Goal: Task Accomplishment & Management: Use online tool/utility

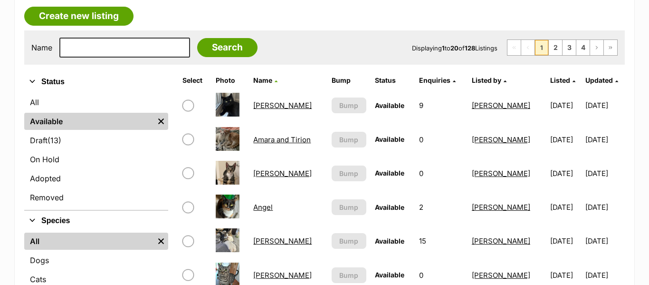
scroll to position [249, 0]
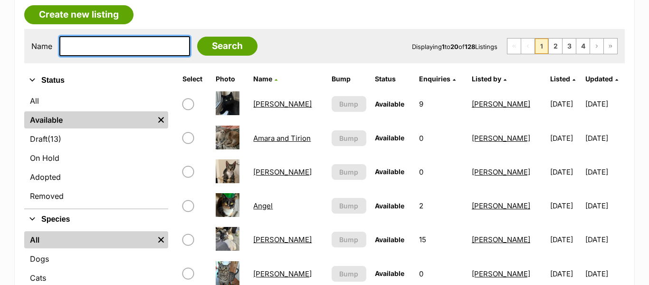
click at [146, 41] on input "text" at bounding box center [124, 46] width 131 height 20
type input "pixel"
click at [197, 37] on input "Search" at bounding box center [227, 46] width 60 height 19
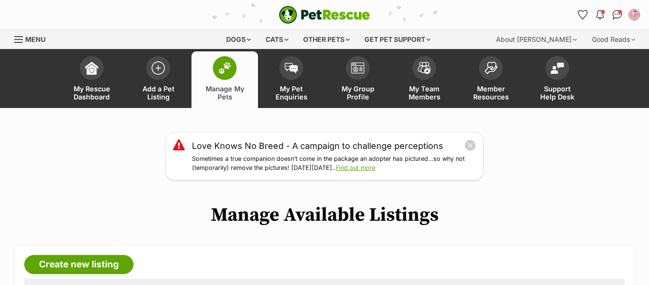
click at [223, 87] on span "Manage My Pets" at bounding box center [224, 93] width 43 height 16
